Goal: Use online tool/utility: Utilize a website feature to perform a specific function

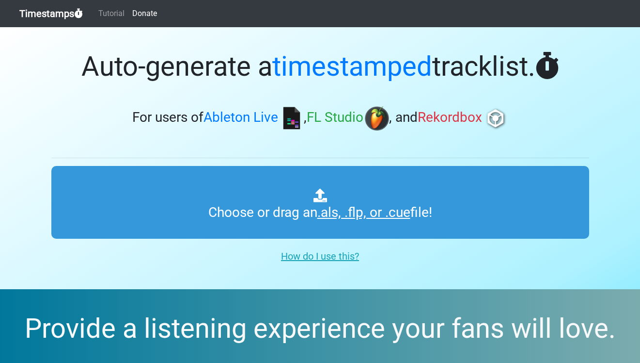
type input "C:\fakepath\ unsound osaka for colo 2025 1-11 HAKATA ZEPP 5.als"
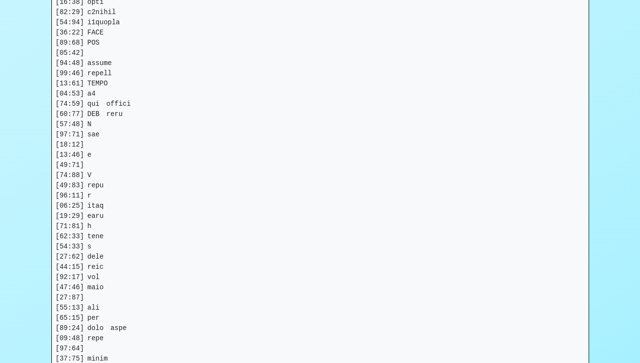
scroll to position [1662, 0]
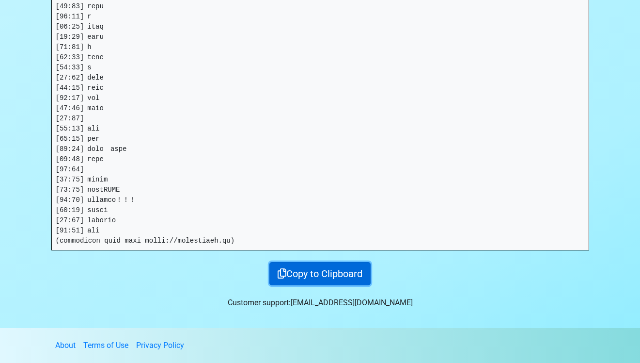
click at [307, 272] on button "Copy to Clipboard" at bounding box center [320, 273] width 101 height 23
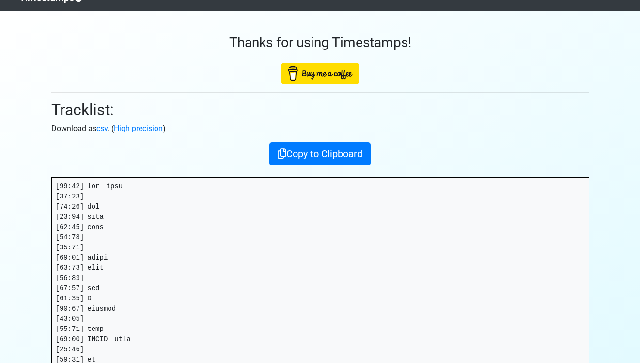
scroll to position [0, 0]
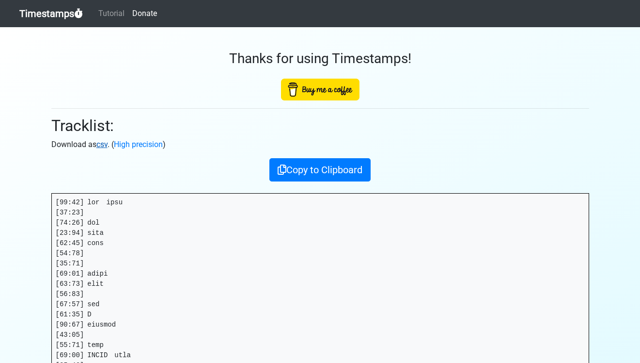
click at [100, 146] on link "csv" at bounding box center [101, 144] width 11 height 9
drag, startPoint x: 39, startPoint y: 174, endPoint x: 69, endPoint y: 151, distance: 38.0
click at [103, 144] on link "csv" at bounding box center [101, 144] width 11 height 9
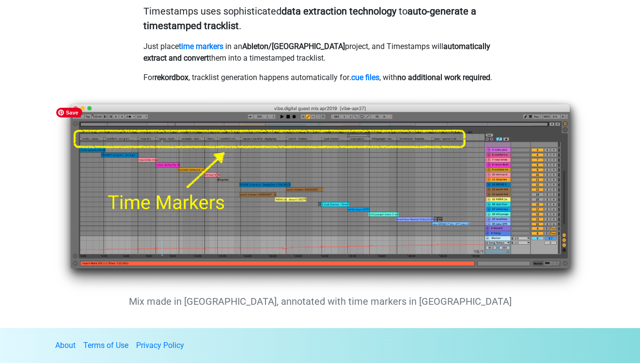
scroll to position [701, 0]
